Goal: Complete application form

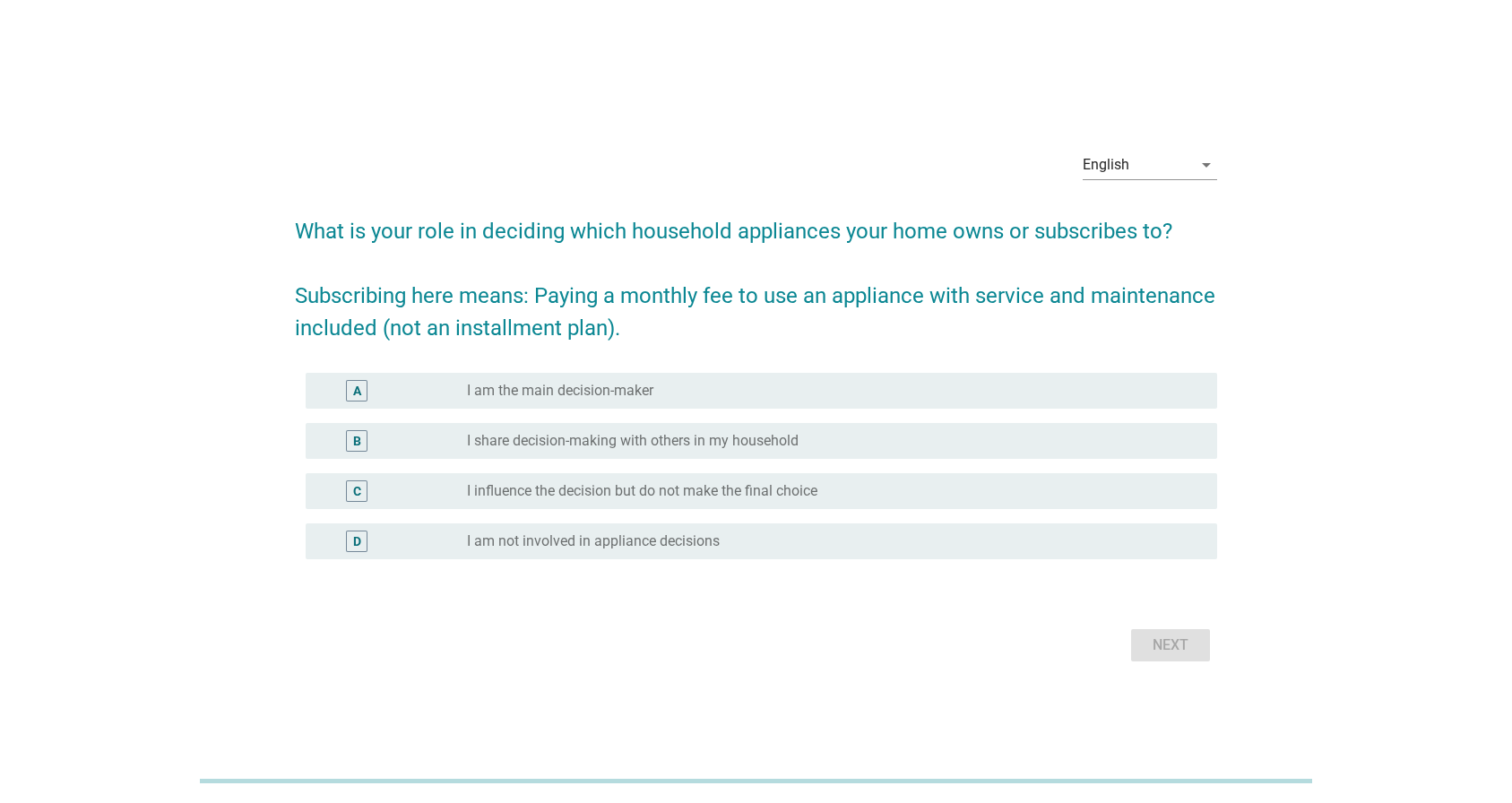
click at [1172, 642] on div "Next" at bounding box center [756, 645] width 922 height 43
click at [1170, 650] on div "Next" at bounding box center [756, 645] width 922 height 43
click at [1295, 570] on div "English arrow_drop_down What is your role in deciding which household appliance…" at bounding box center [756, 402] width 1427 height 560
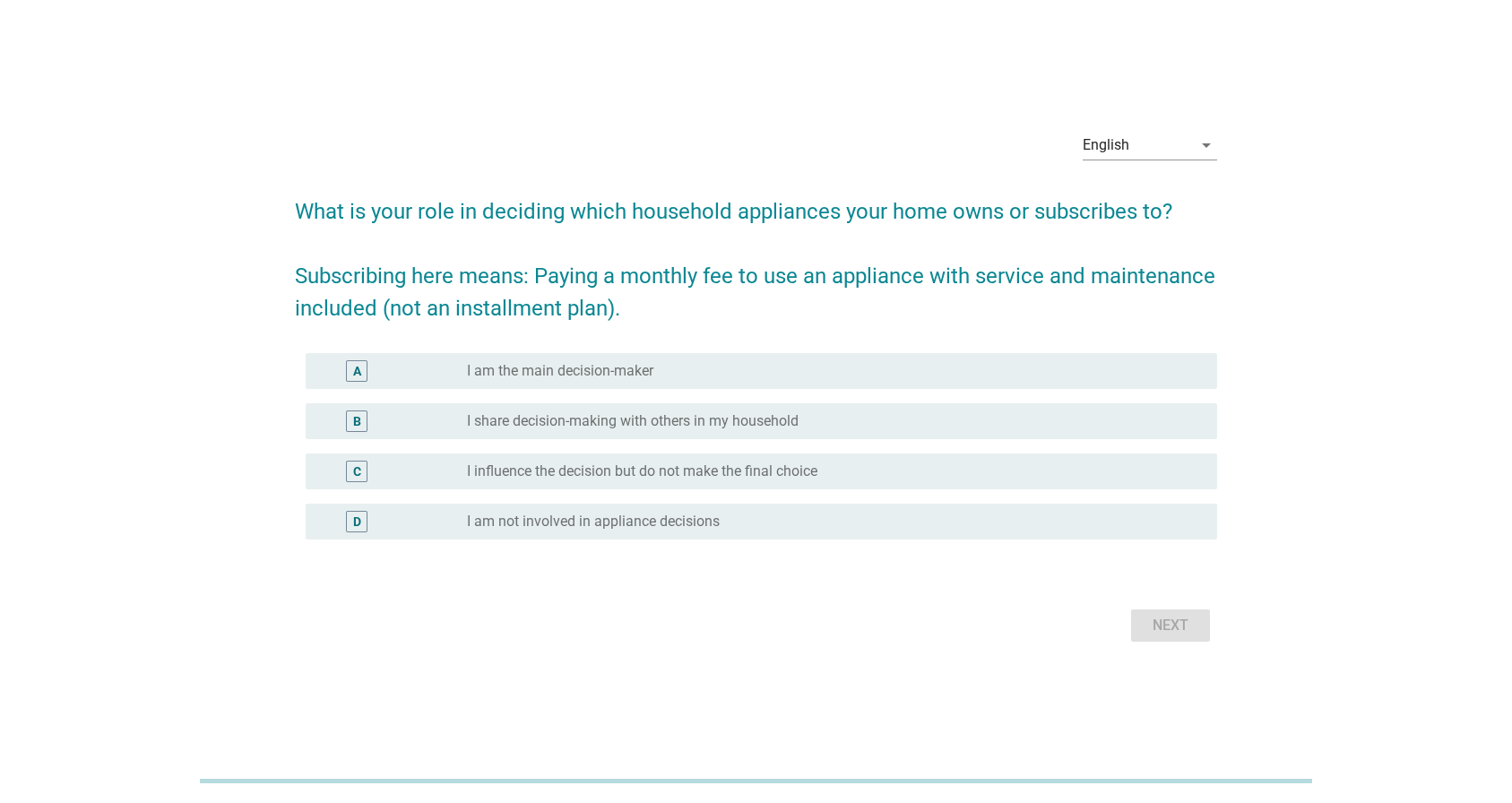
scroll to position [44, 0]
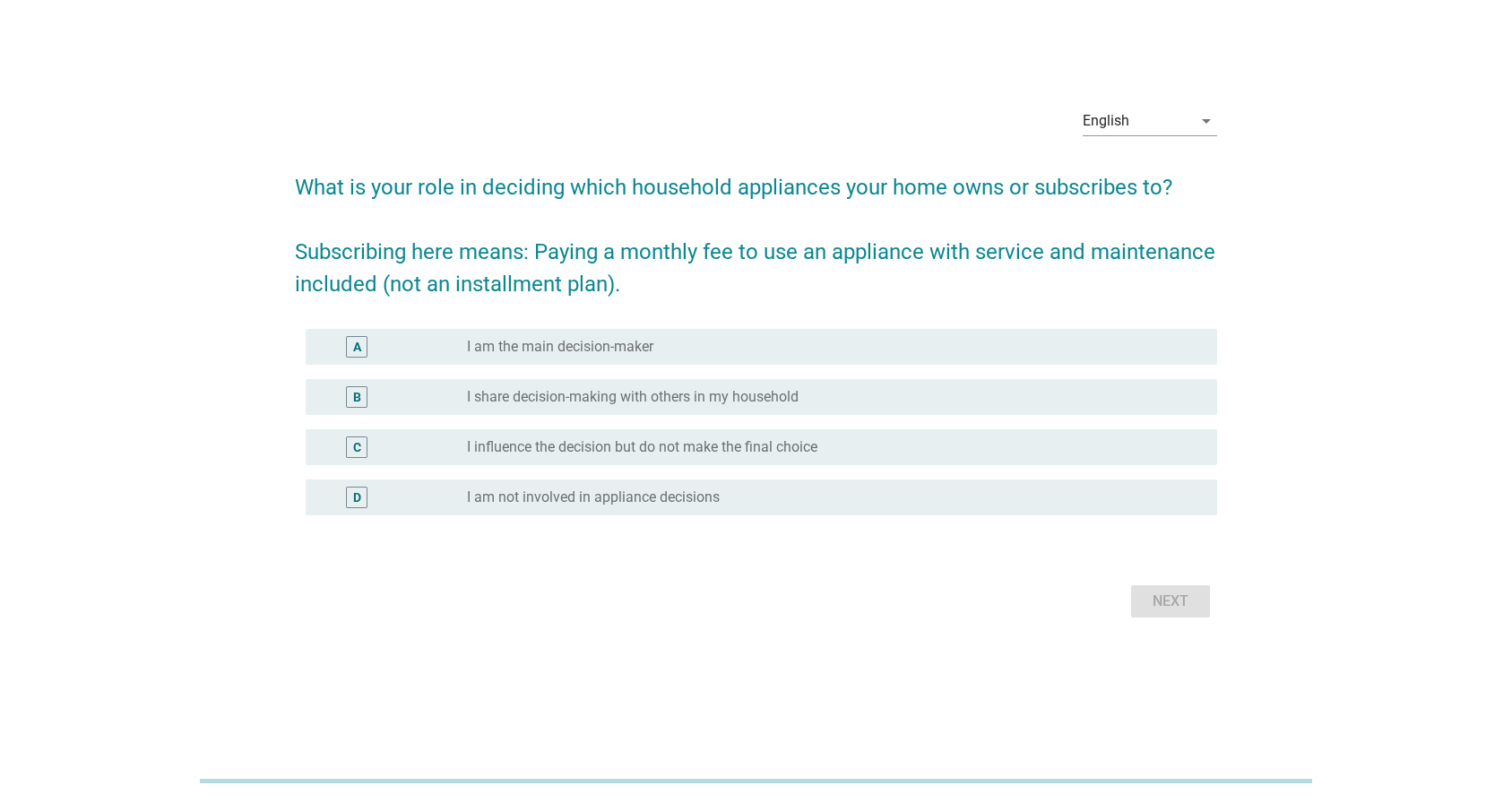
click at [691, 602] on div "Next" at bounding box center [756, 601] width 922 height 43
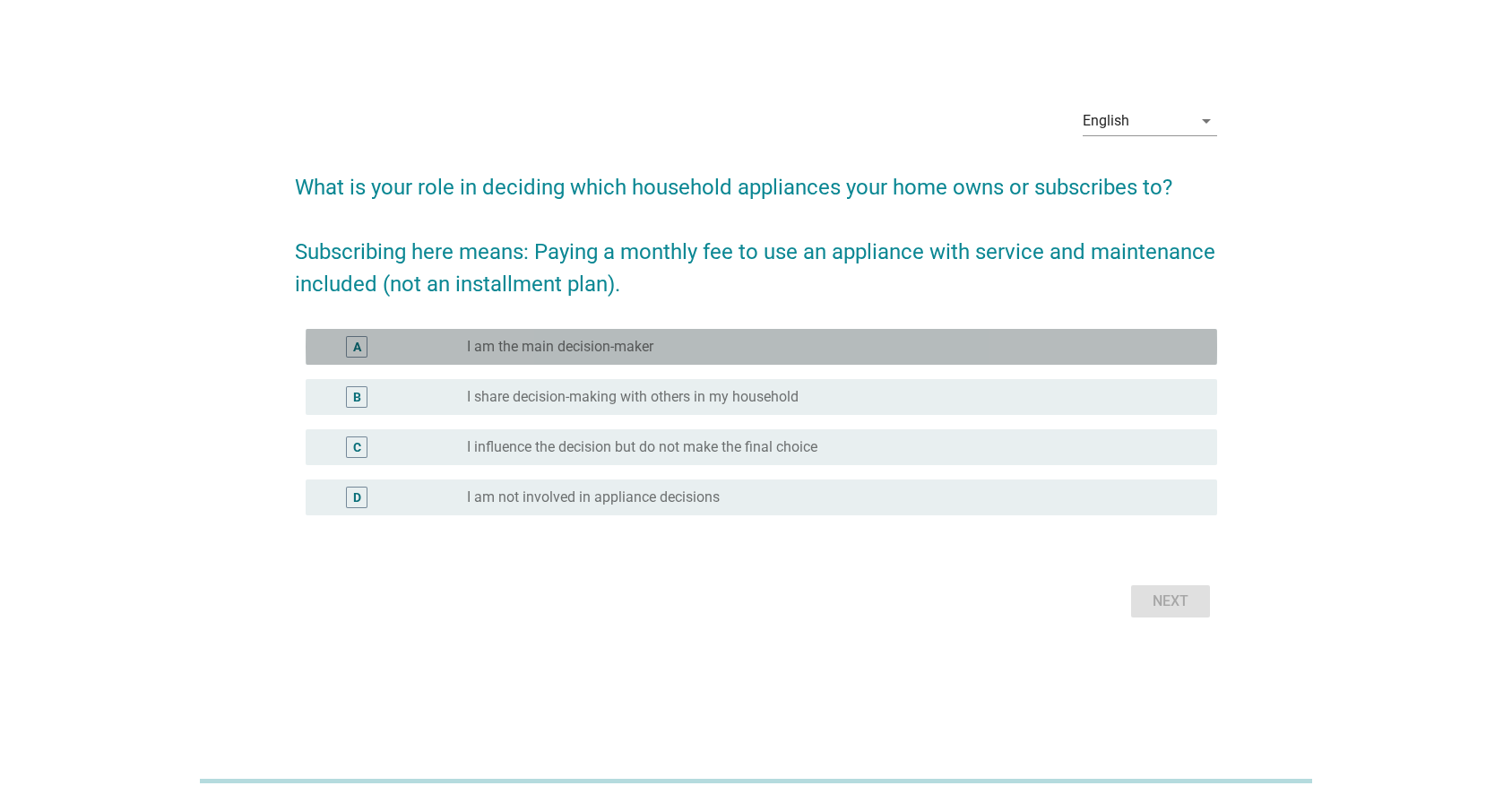
click at [559, 332] on div "A radio_button_unchecked I am the main decision-maker" at bounding box center [762, 347] width 912 height 36
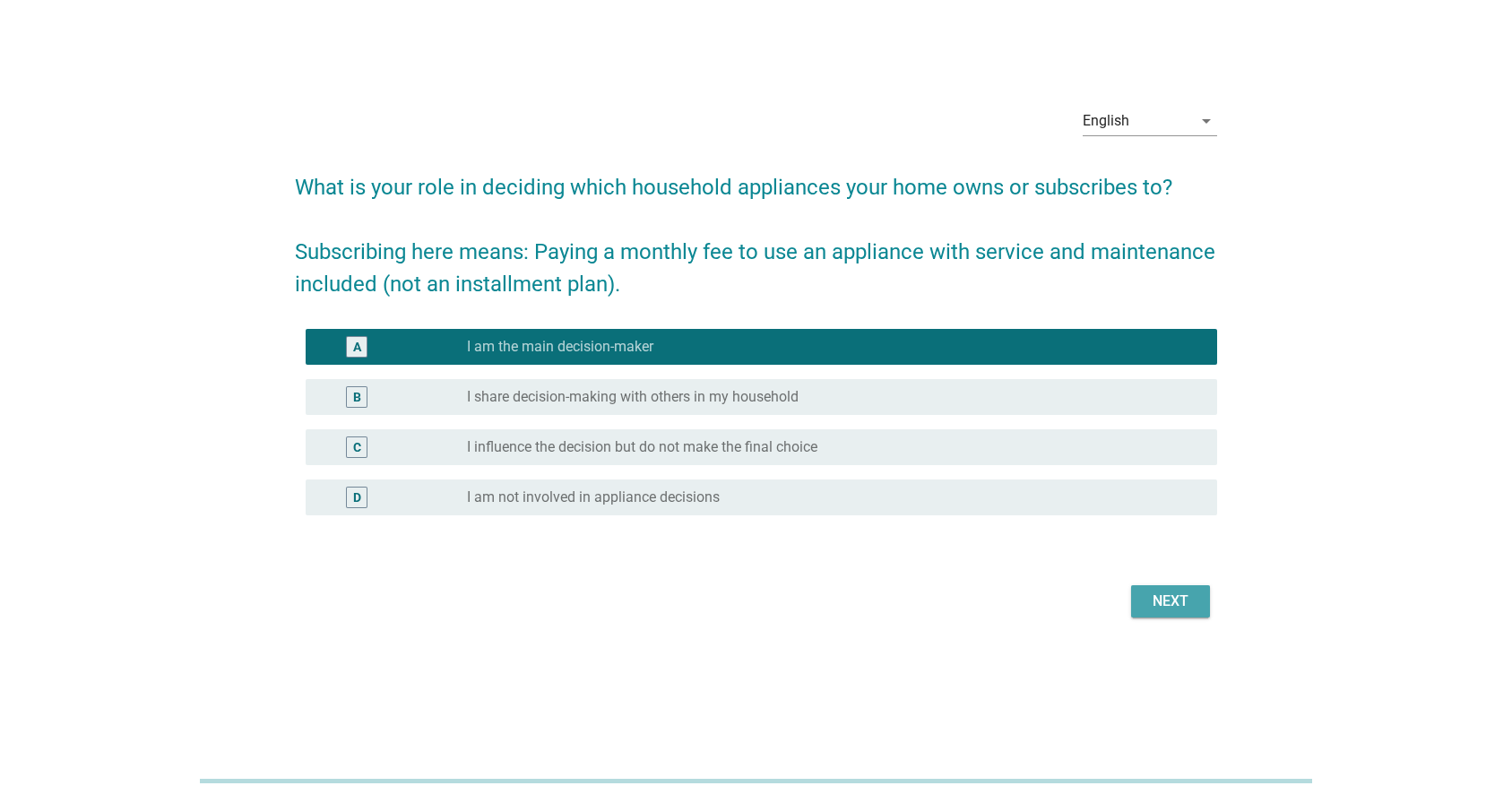
click at [1173, 596] on div "Next" at bounding box center [1170, 602] width 51 height 22
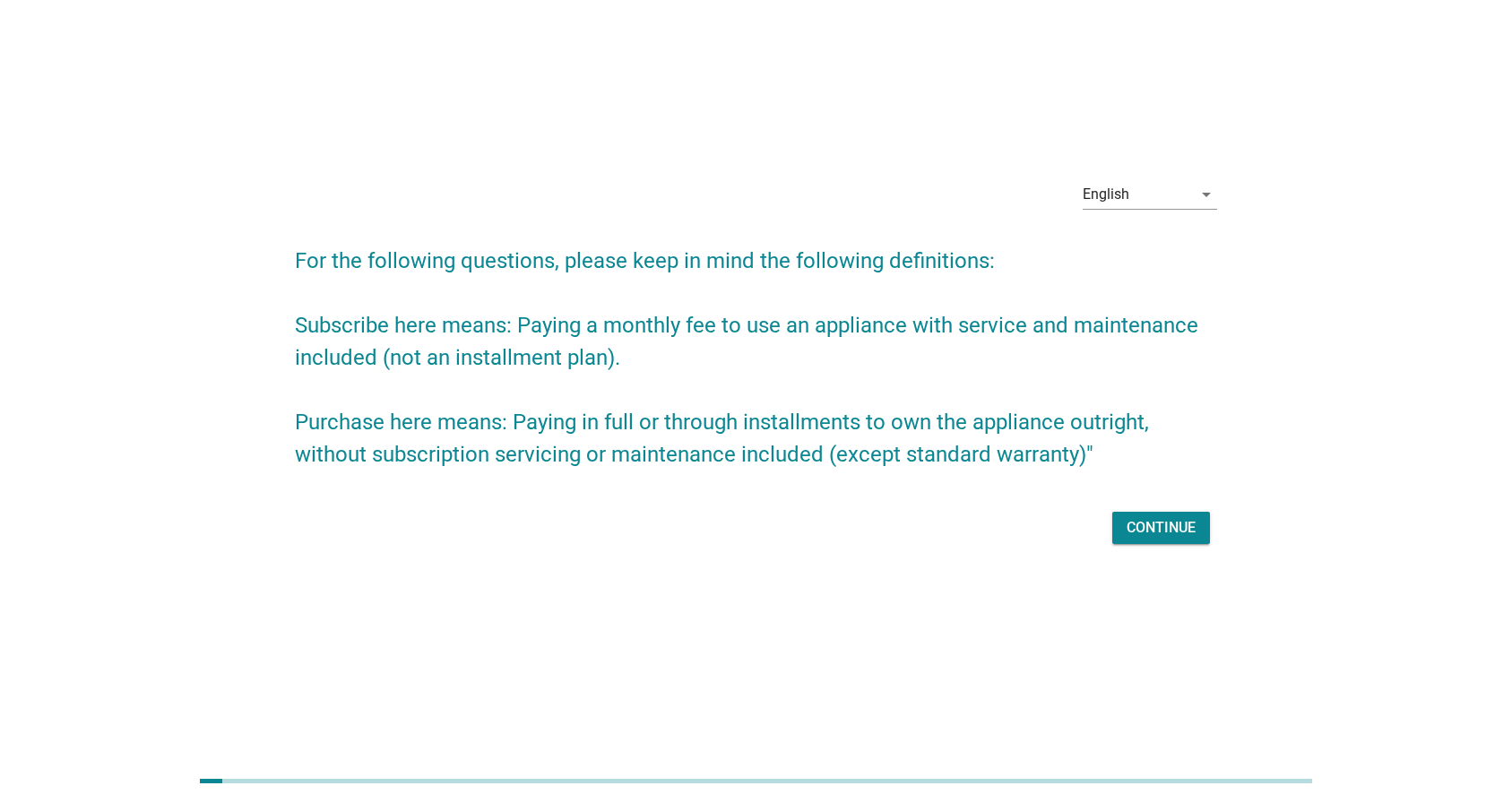
scroll to position [0, 0]
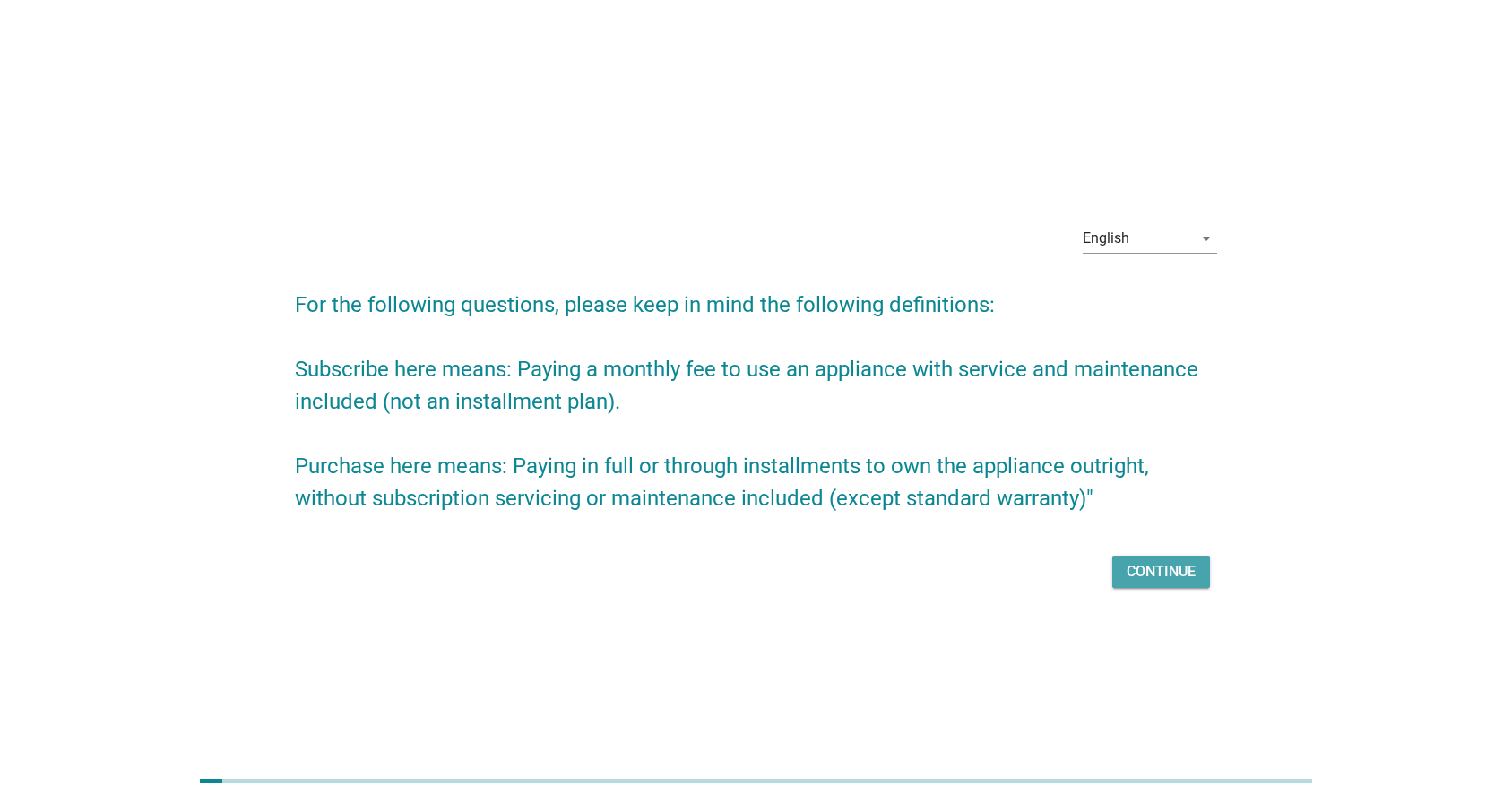
click at [1183, 585] on button "Continue" at bounding box center [1161, 571] width 97 height 32
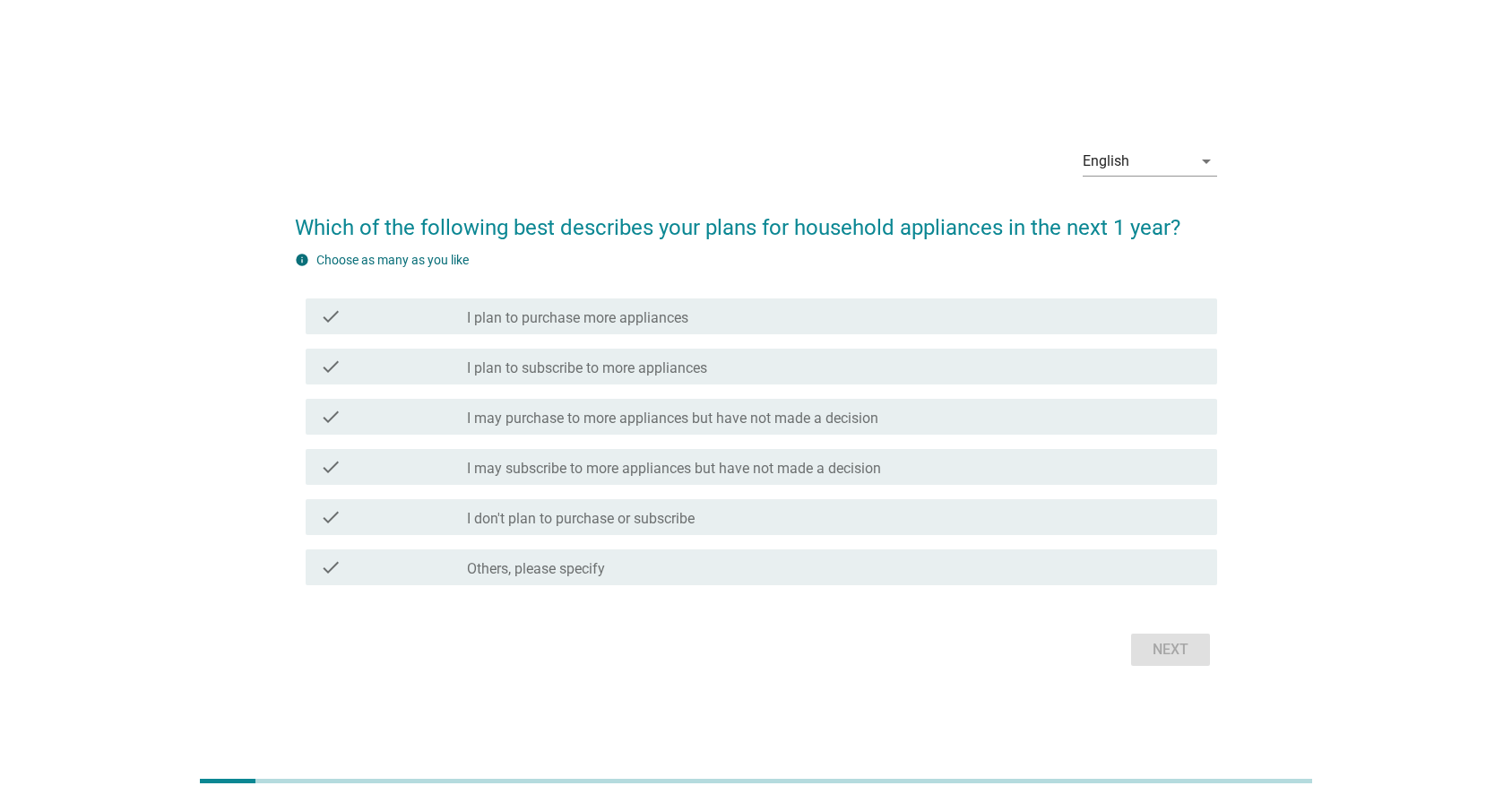
click at [642, 629] on div "Next" at bounding box center [756, 650] width 922 height 43
click at [821, 656] on div "Next" at bounding box center [756, 650] width 922 height 43
click at [708, 561] on div "check_box_outline_blank Others, please specify" at bounding box center [834, 567] width 736 height 22
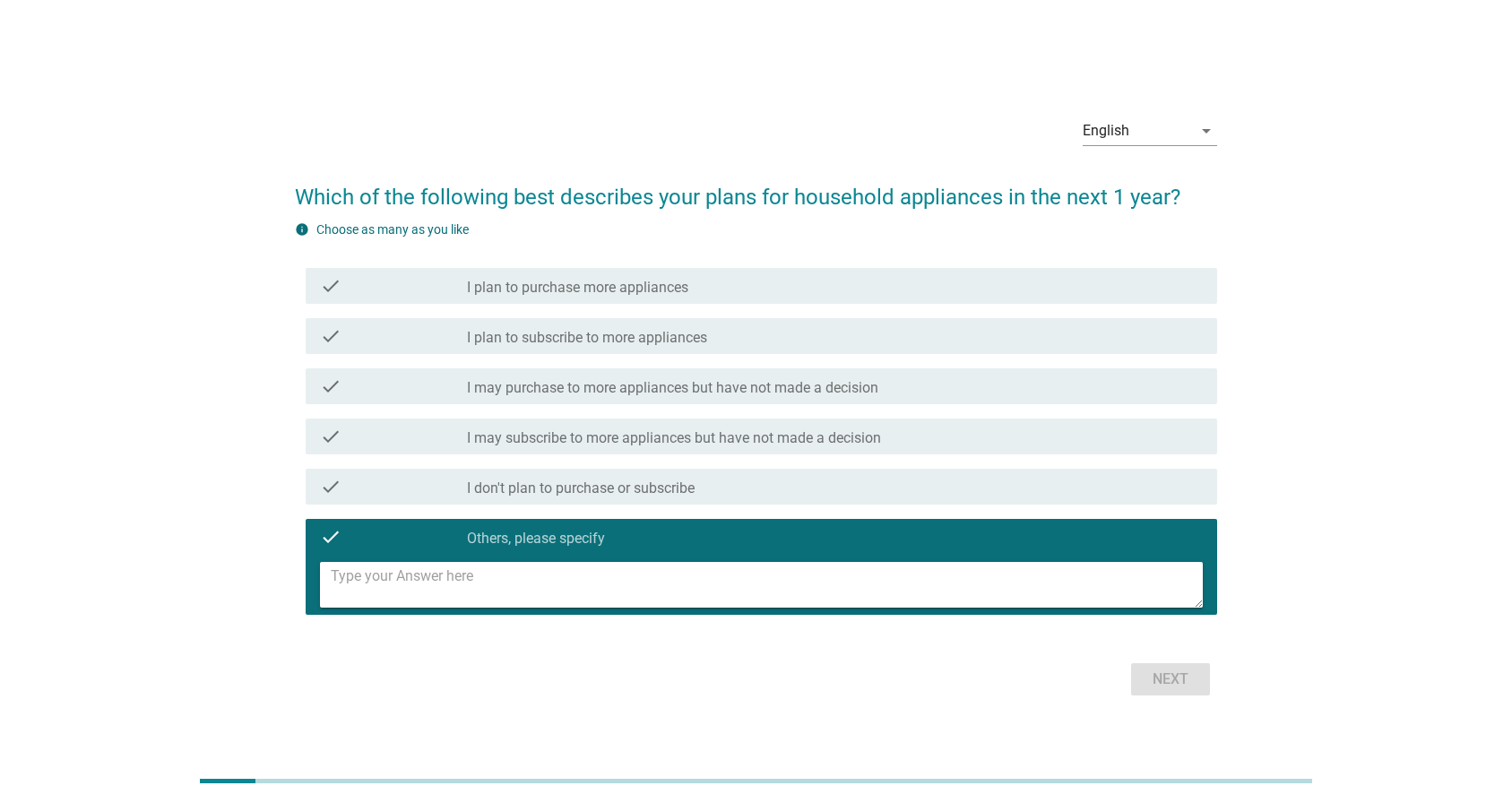
click at [711, 702] on div "English arrow_drop_down Which of the following best describes your plans for ho…" at bounding box center [755, 402] width 951 height 628
